Goal: Information Seeking & Learning: Learn about a topic

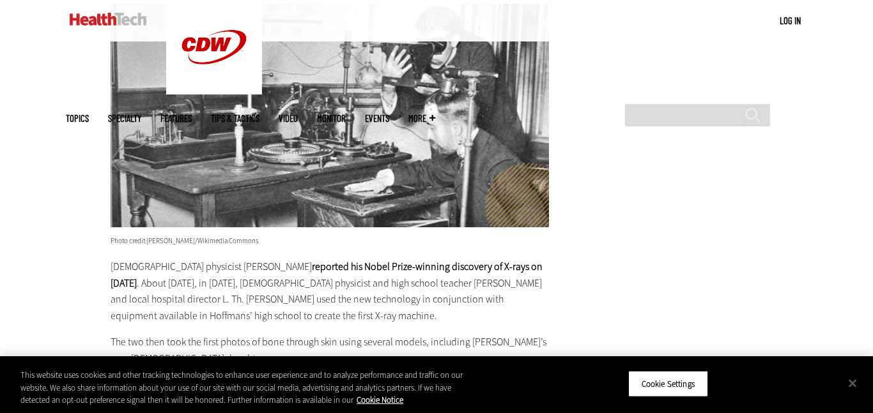
scroll to position [1818, 0]
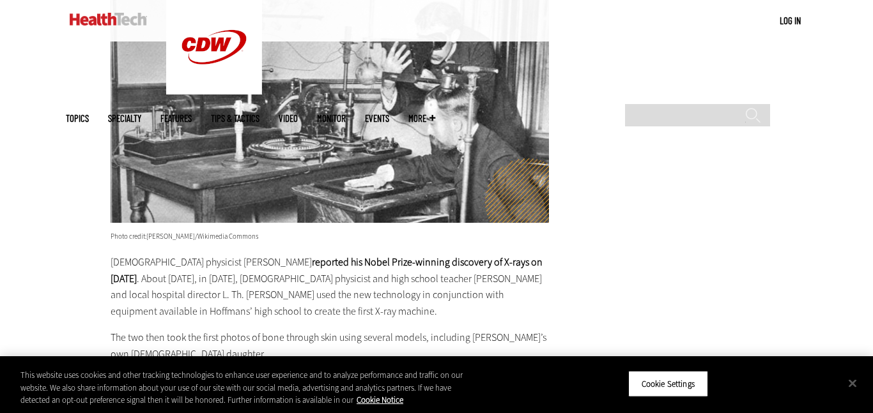
click at [558, 198] on main "Home » Hardware Close New AI Research From CDW See how IT leaders are tackling …" at bounding box center [436, 257] width 741 height 3314
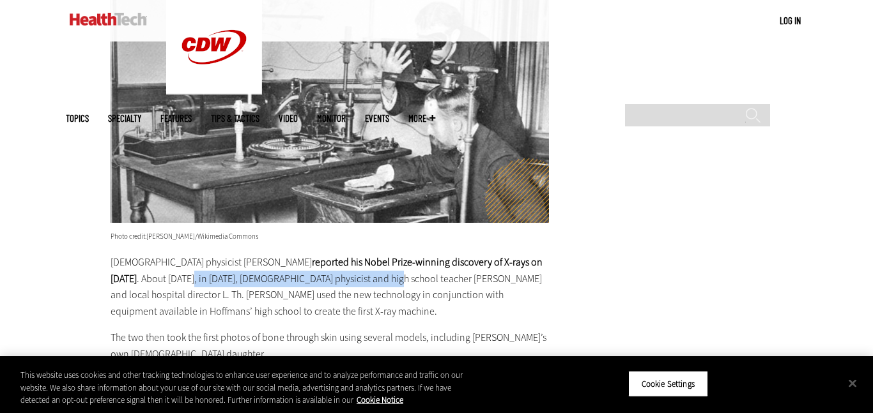
drag, startPoint x: 208, startPoint y: 276, endPoint x: 402, endPoint y: 278, distance: 194.8
click at [402, 278] on p "[DEMOGRAPHIC_DATA] physicist [PERSON_NAME] reported his Nobel Prize-winning dis…" at bounding box center [329, 286] width 438 height 65
click at [400, 290] on p "[DEMOGRAPHIC_DATA] physicist [PERSON_NAME] reported his Nobel Prize-winning dis…" at bounding box center [329, 286] width 438 height 65
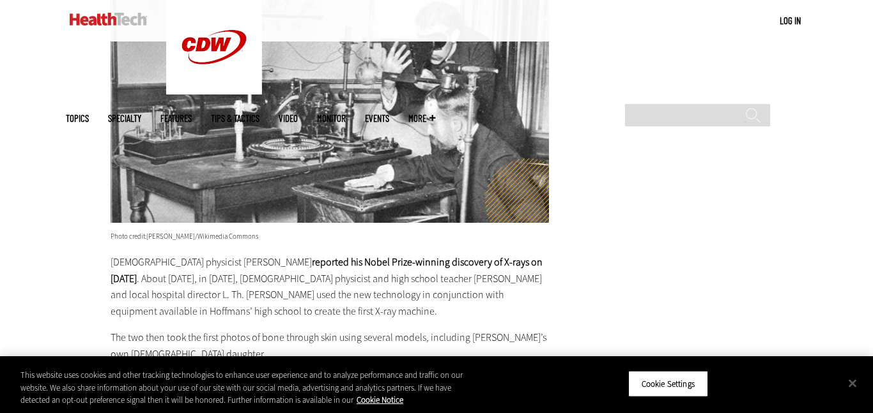
click at [346, 309] on p "[DEMOGRAPHIC_DATA] physicist [PERSON_NAME] reported his Nobel Prize-winning dis…" at bounding box center [329, 286] width 438 height 65
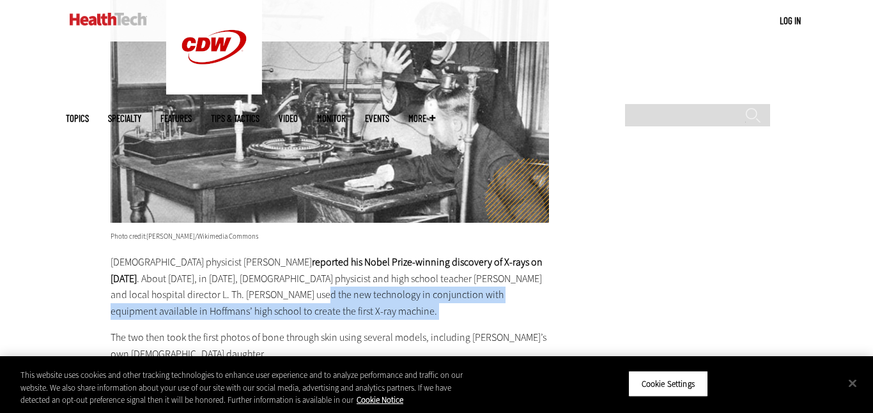
drag, startPoint x: 346, startPoint y: 309, endPoint x: 307, endPoint y: 290, distance: 42.8
click at [307, 290] on p "[DEMOGRAPHIC_DATA] physicist [PERSON_NAME] reported his Nobel Prize-winning dis…" at bounding box center [329, 286] width 438 height 65
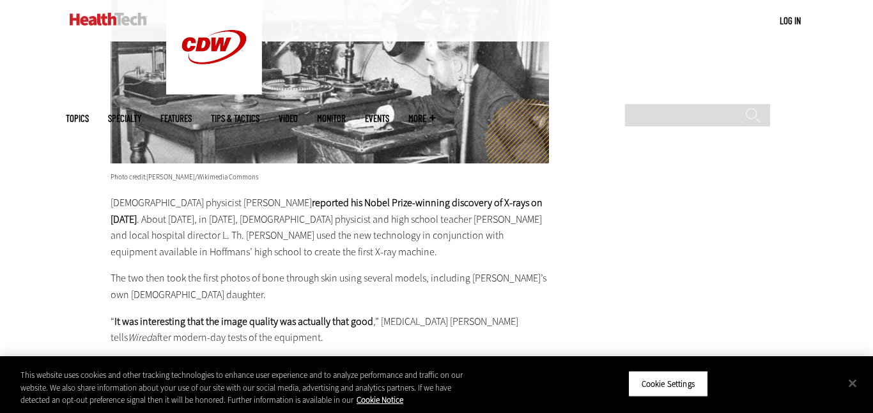
scroll to position [1883, 0]
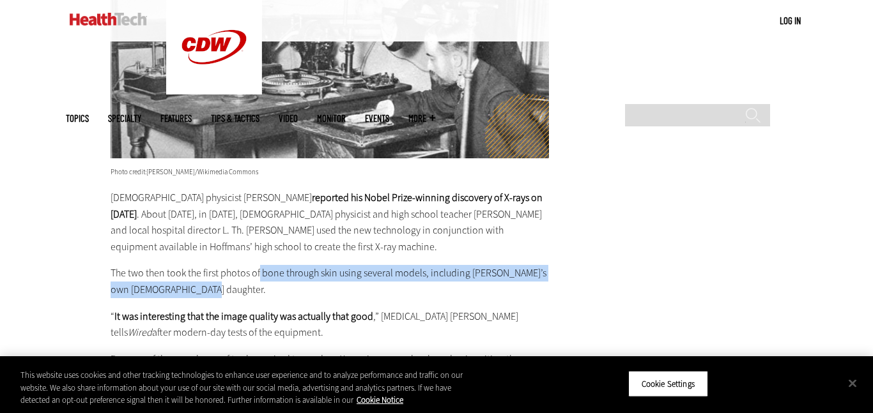
drag, startPoint x: 307, startPoint y: 290, endPoint x: 257, endPoint y: 275, distance: 52.1
click at [257, 275] on p "The two then took the first photos of bone through skin using several models, i…" at bounding box center [329, 281] width 438 height 33
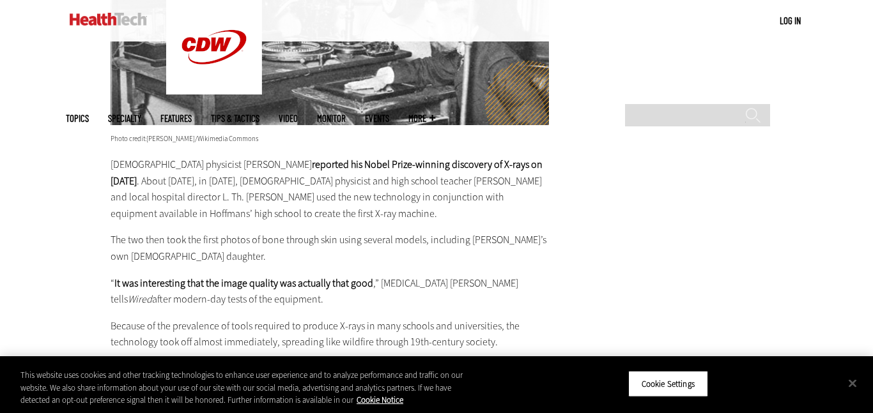
scroll to position [1918, 0]
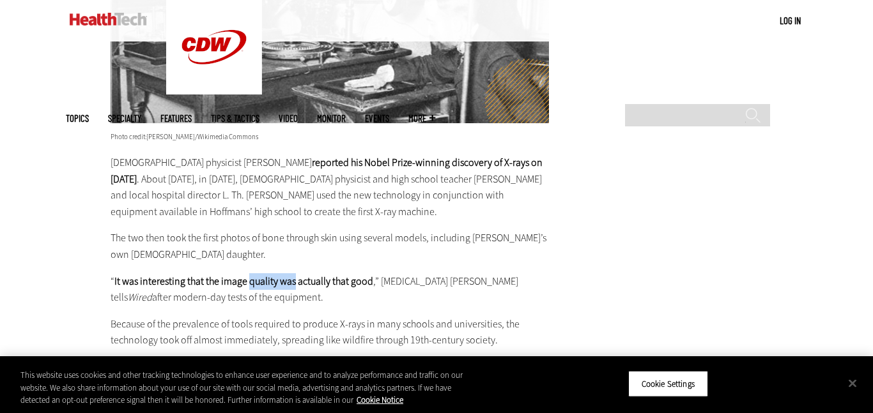
drag, startPoint x: 248, startPoint y: 275, endPoint x: 297, endPoint y: 284, distance: 49.9
click at [297, 284] on strong "It was interesting that the image quality was actually that good" at bounding box center [243, 281] width 259 height 13
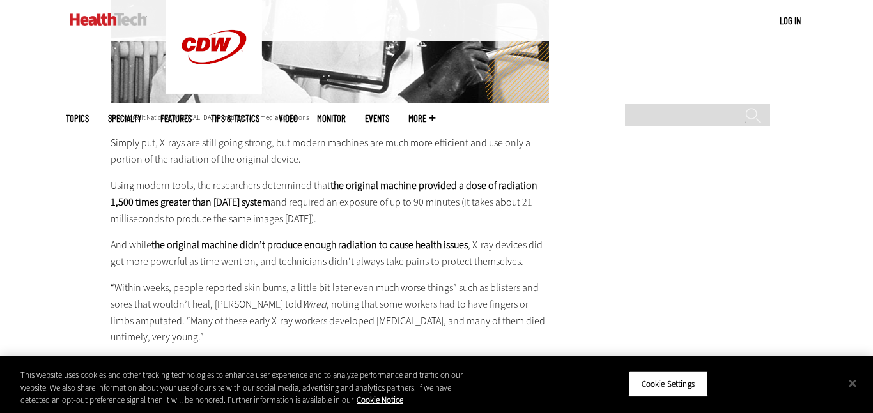
scroll to position [2586, 0]
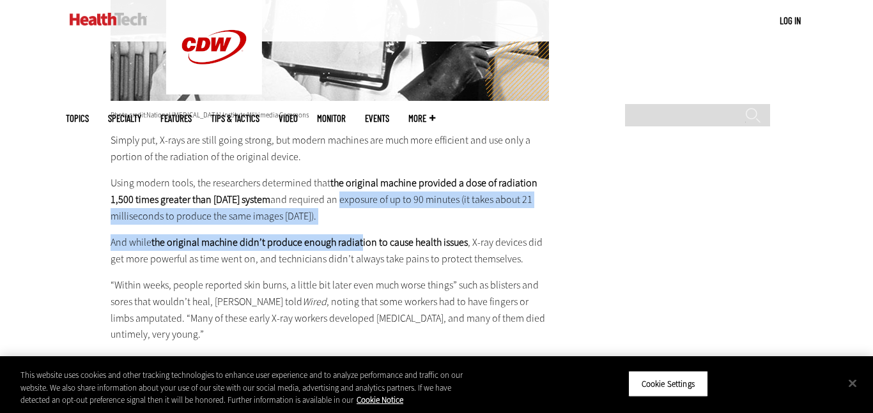
drag, startPoint x: 337, startPoint y: 203, endPoint x: 362, endPoint y: 234, distance: 39.5
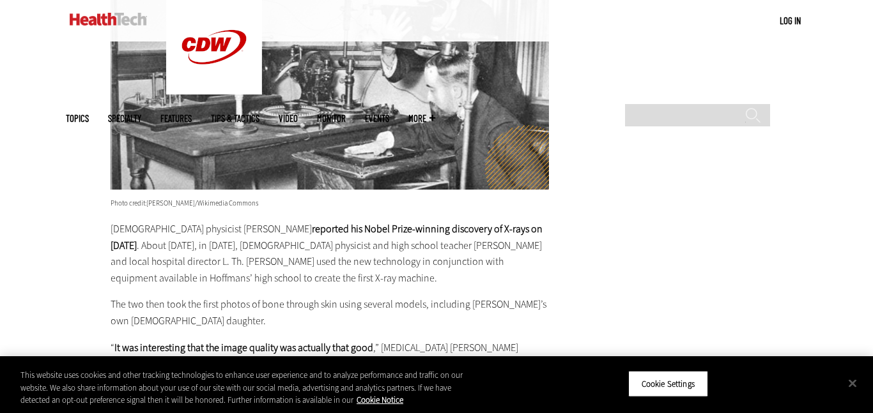
scroll to position [1852, 0]
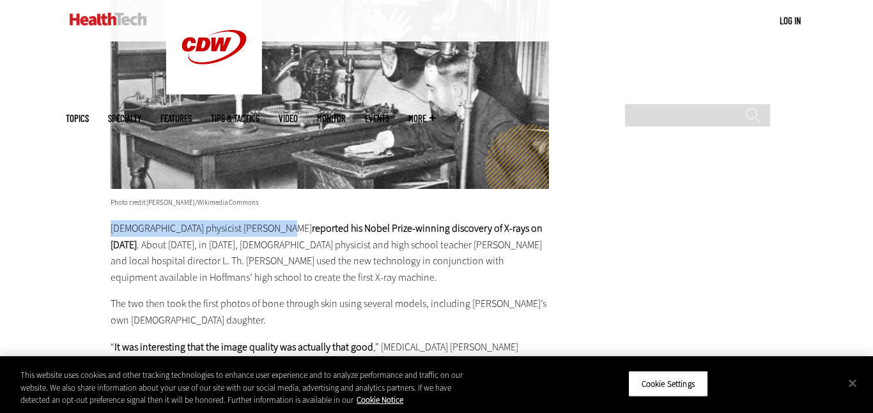
drag, startPoint x: 106, startPoint y: 225, endPoint x: 287, endPoint y: 222, distance: 181.4
click at [287, 222] on article "[DATE] Twitter Facebook LinkedIn Reddit Flipboard Email Hardware The First-Gene…" at bounding box center [317, 238] width 464 height 3246
copy p "[DEMOGRAPHIC_DATA] physicist [PERSON_NAME]"
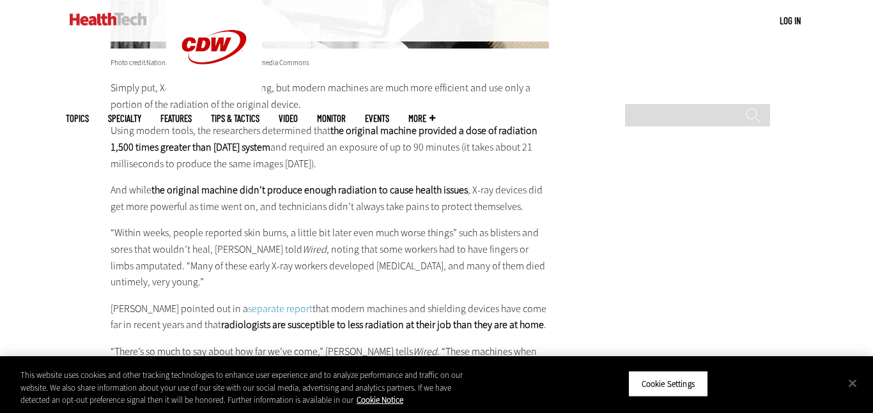
scroll to position [2646, 0]
